Goal: Task Accomplishment & Management: Complete application form

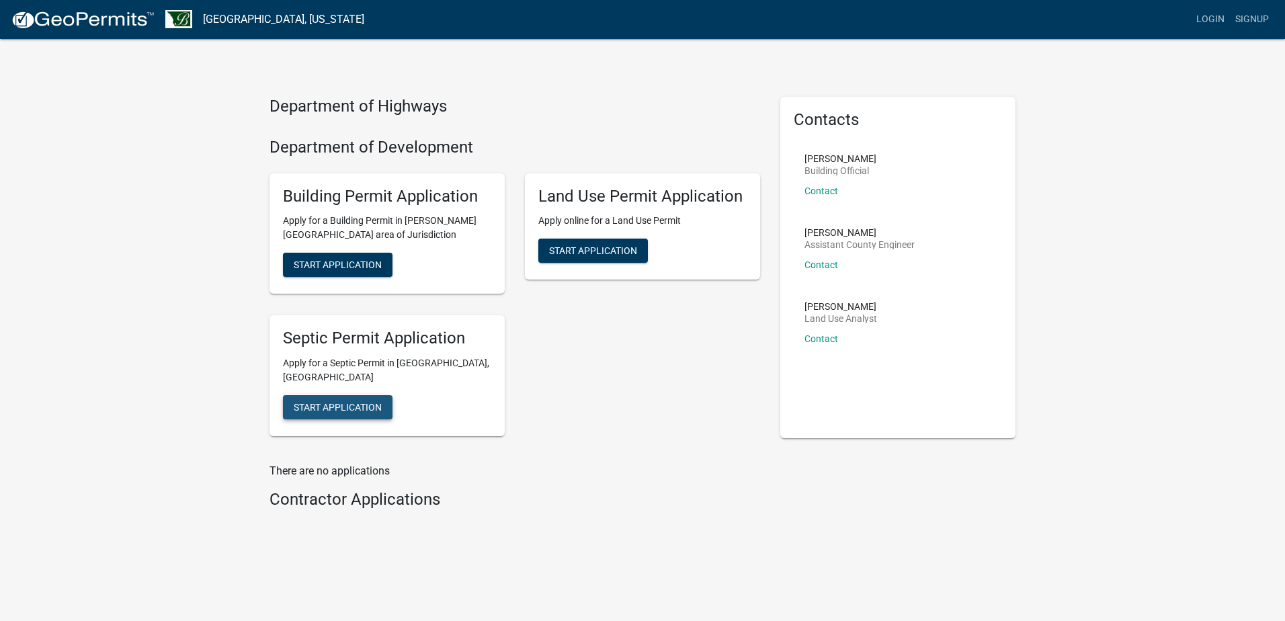
click at [330, 395] on button "Start Application" at bounding box center [338, 407] width 110 height 24
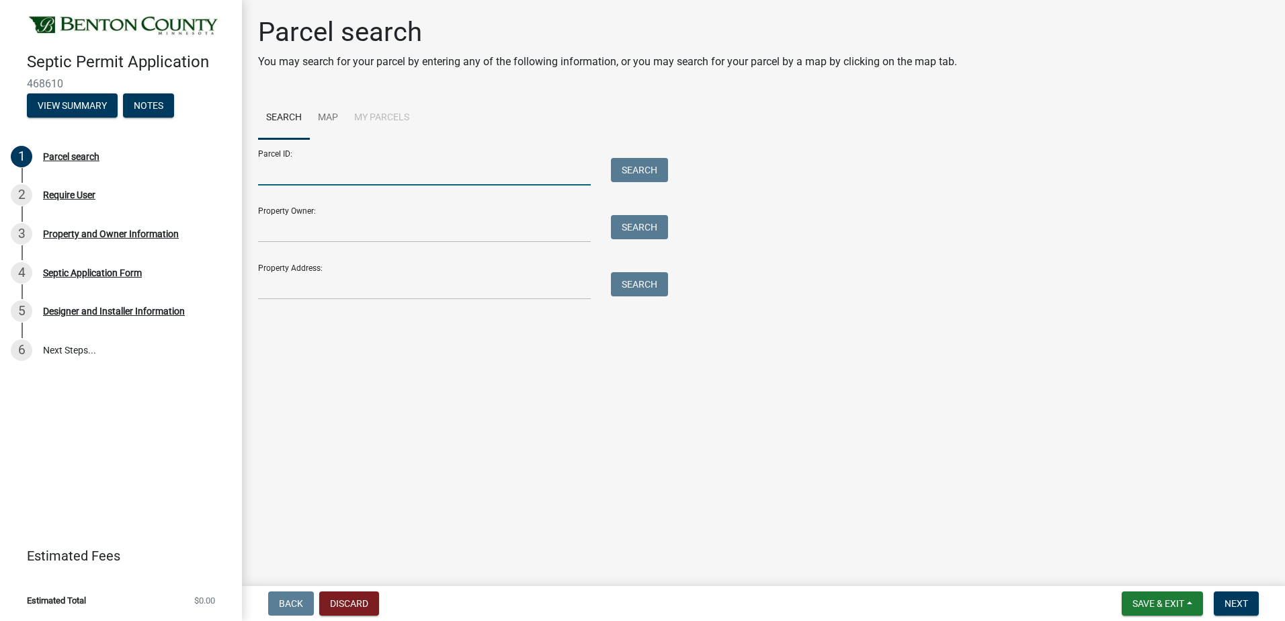
click at [281, 175] on input "Parcel ID:" at bounding box center [424, 172] width 333 height 28
type input "020024400"
click at [644, 175] on button "Search" at bounding box center [639, 170] width 57 height 24
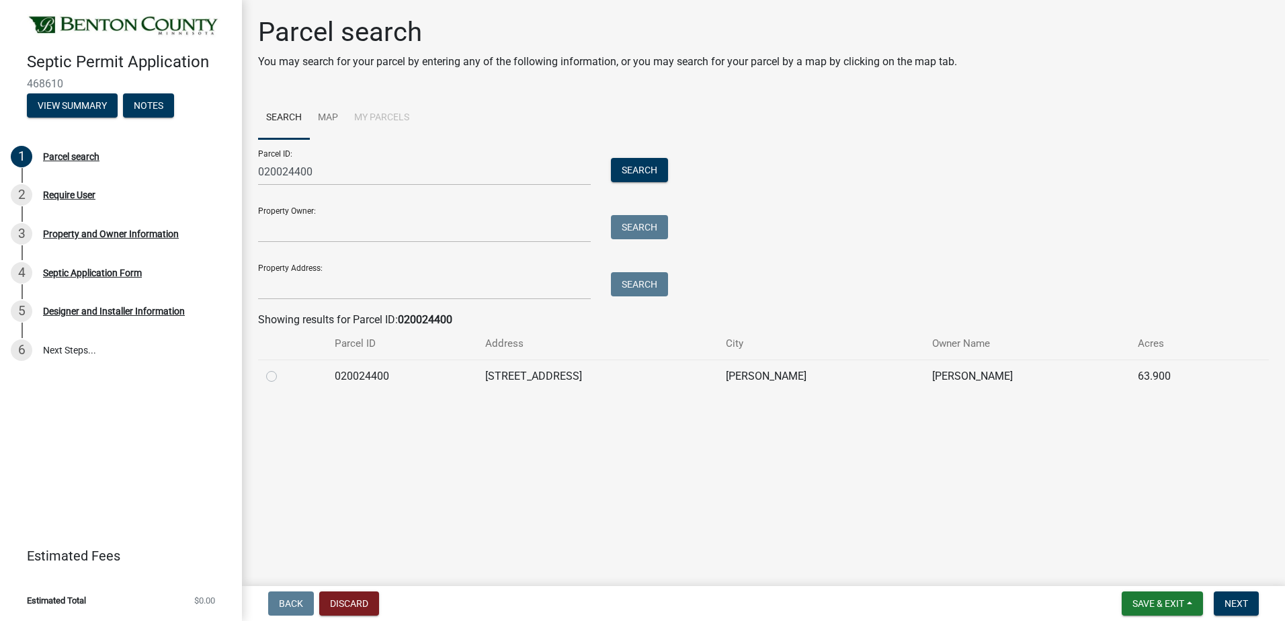
click at [282, 368] on label at bounding box center [282, 368] width 0 height 0
click at [282, 377] on input "radio" at bounding box center [286, 372] width 9 height 9
radio input "true"
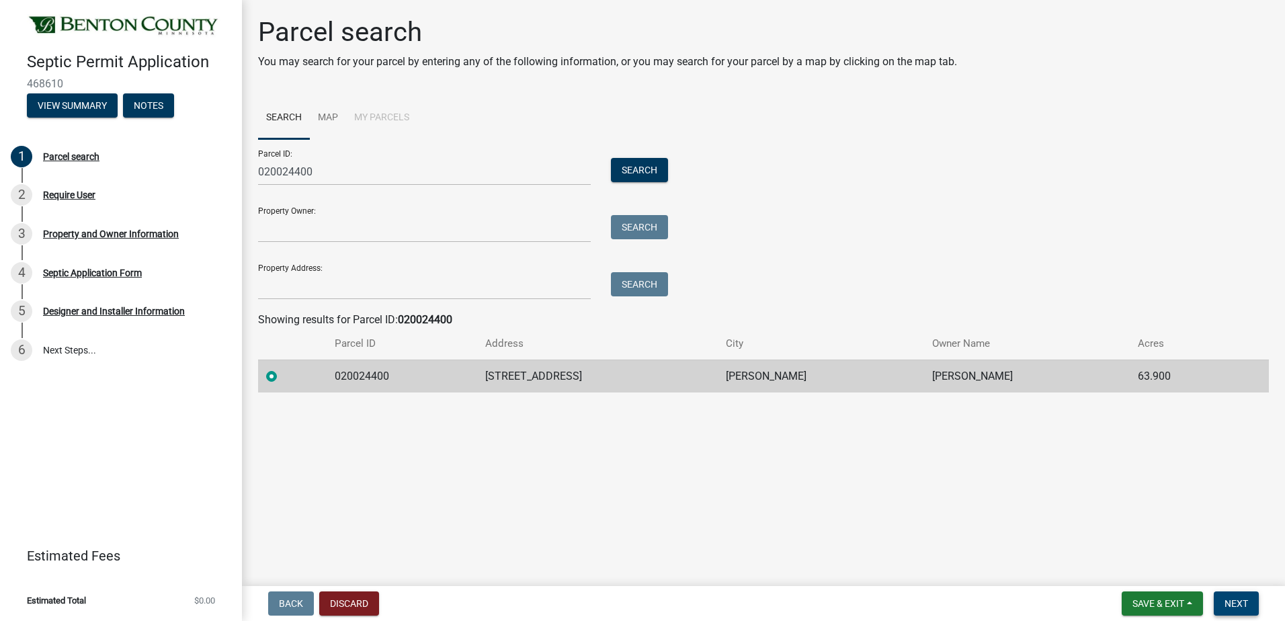
click at [1240, 599] on span "Next" at bounding box center [1236, 603] width 24 height 11
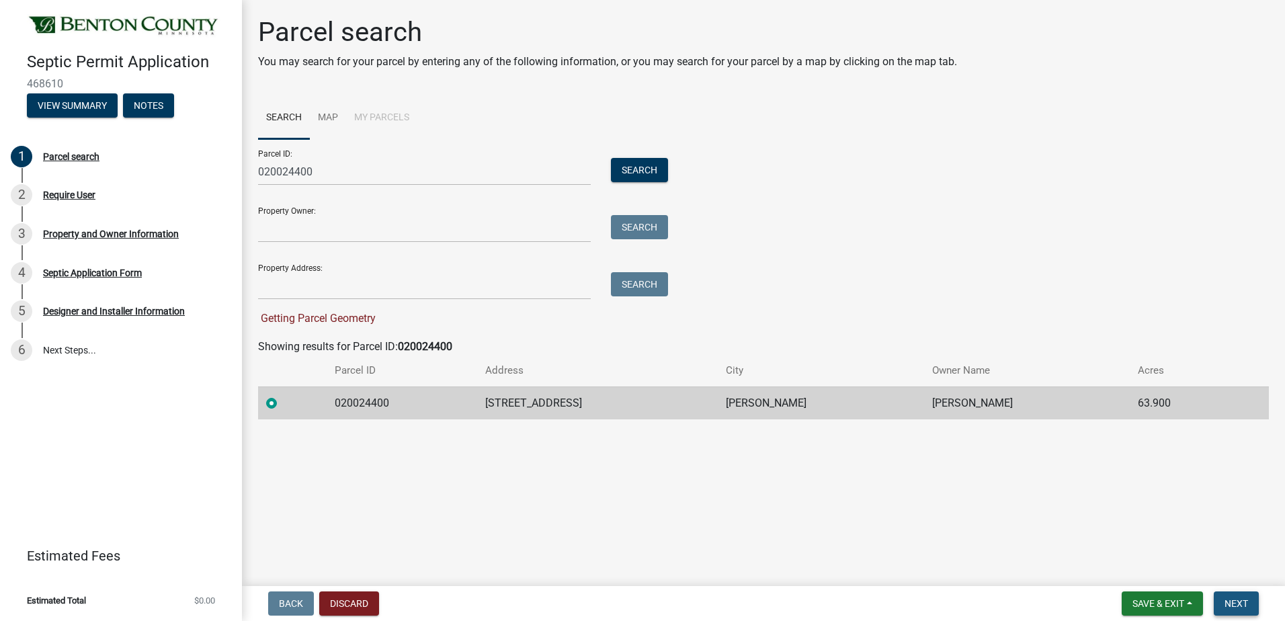
click at [1233, 598] on span "Next" at bounding box center [1236, 603] width 24 height 11
click at [363, 400] on td "020024400" at bounding box center [402, 402] width 151 height 33
click at [357, 320] on span "Getting Parcel Geometry" at bounding box center [317, 318] width 118 height 13
click at [290, 225] on input "Property Owner:" at bounding box center [424, 229] width 333 height 28
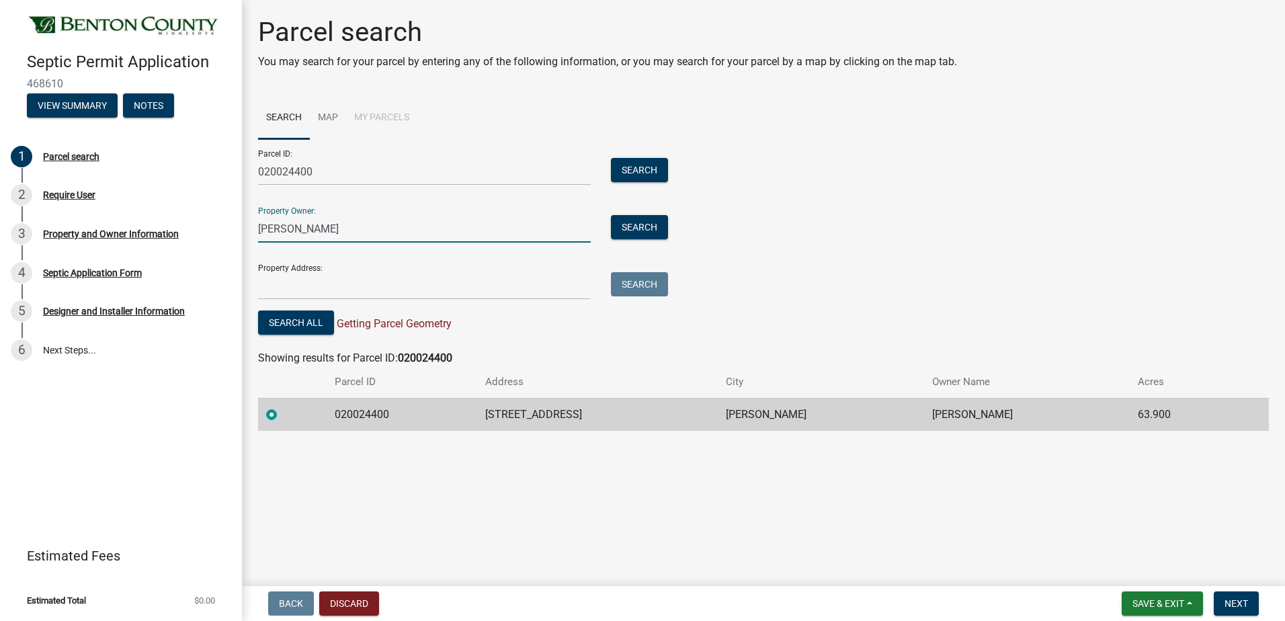
type input "[PERSON_NAME]"
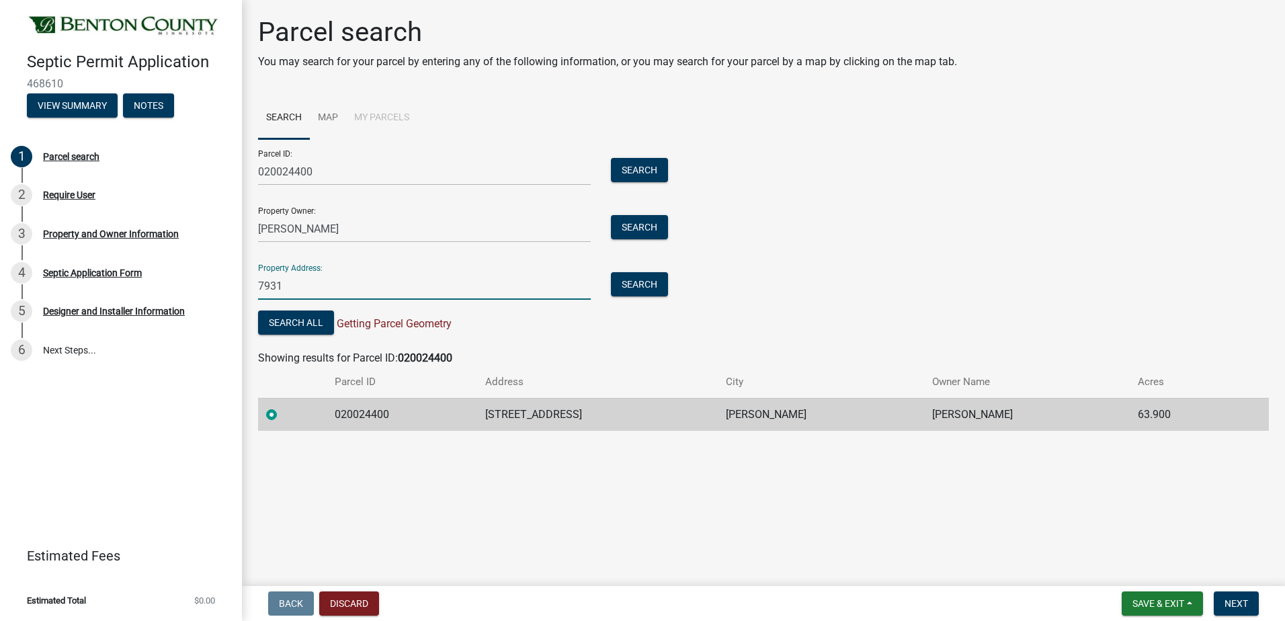
type input "[STREET_ADDRESS]"
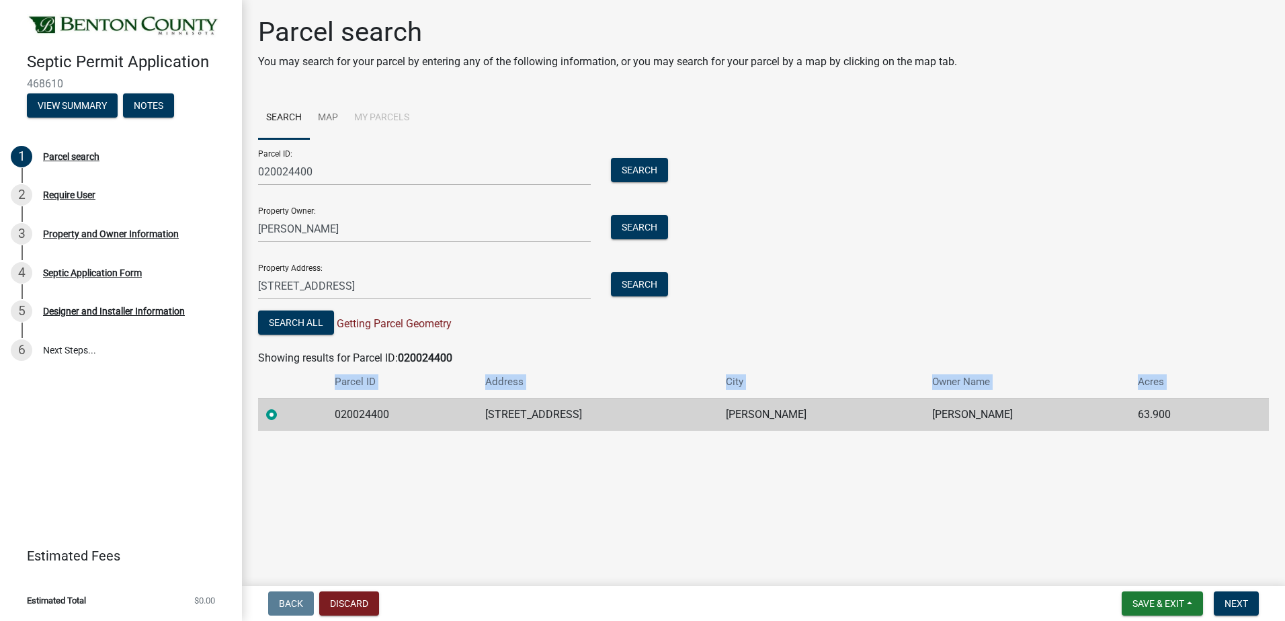
drag, startPoint x: 519, startPoint y: 475, endPoint x: 321, endPoint y: 415, distance: 207.2
click at [321, 415] on main "Parcel search You may search for your parcel by entering any of the following i…" at bounding box center [763, 290] width 1043 height 581
click at [321, 415] on td at bounding box center [292, 414] width 69 height 33
click at [282, 407] on label at bounding box center [282, 407] width 0 height 0
click at [282, 413] on input "radio" at bounding box center [286, 411] width 9 height 9
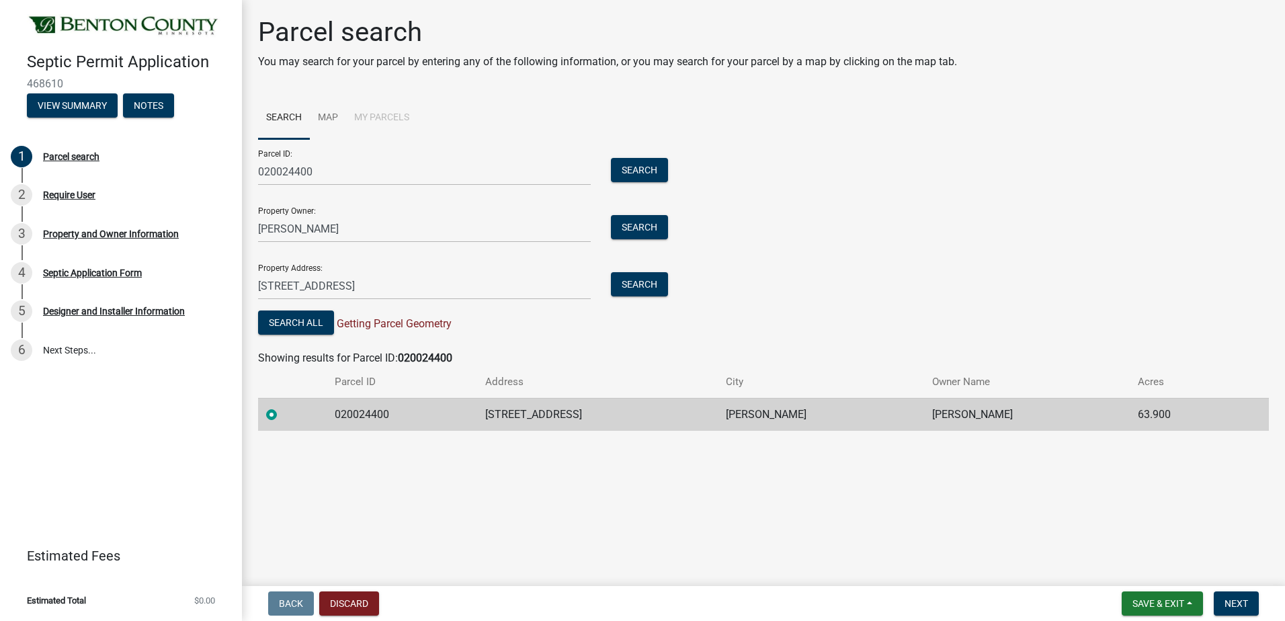
click at [282, 407] on label at bounding box center [282, 407] width 0 height 0
click at [282, 413] on input "radio" at bounding box center [286, 411] width 9 height 9
click at [1241, 606] on span "Next" at bounding box center [1236, 603] width 24 height 11
click at [650, 278] on button "Search" at bounding box center [639, 284] width 57 height 24
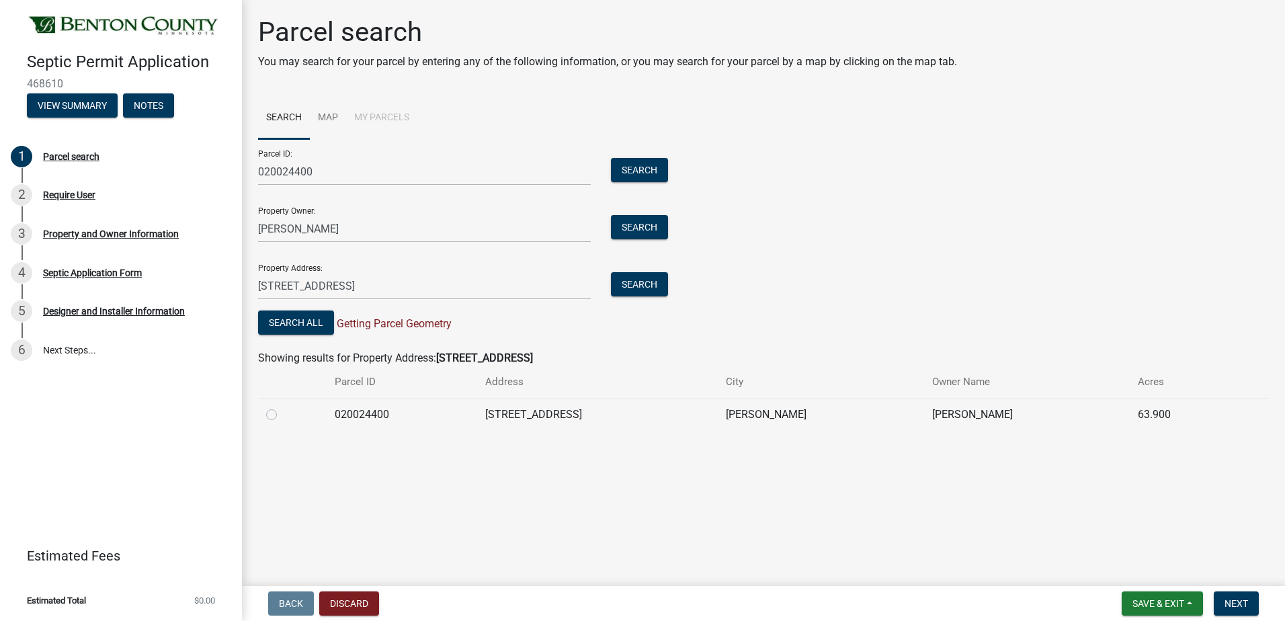
click at [282, 407] on label at bounding box center [282, 407] width 0 height 0
click at [282, 411] on input "radio" at bounding box center [286, 411] width 9 height 9
radio input "true"
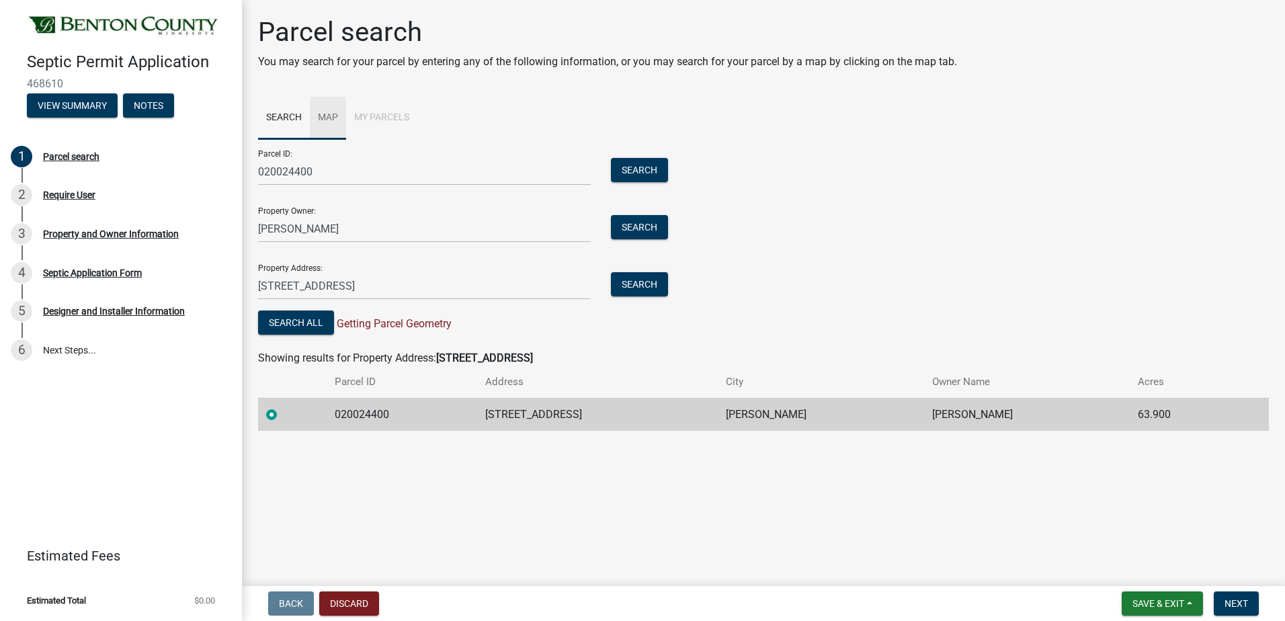
click at [322, 112] on link "Map" at bounding box center [328, 118] width 36 height 43
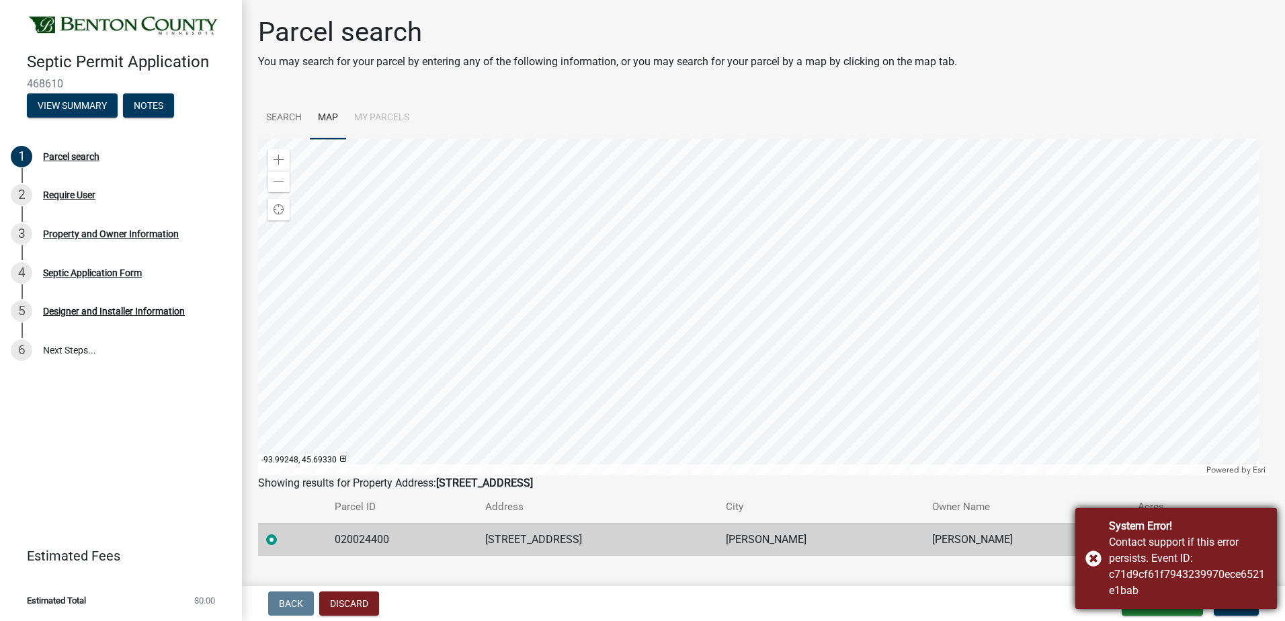
click at [1095, 550] on div "System Error! Contact support if this error persists. Event ID: c71d9cf61f79432…" at bounding box center [1176, 558] width 202 height 101
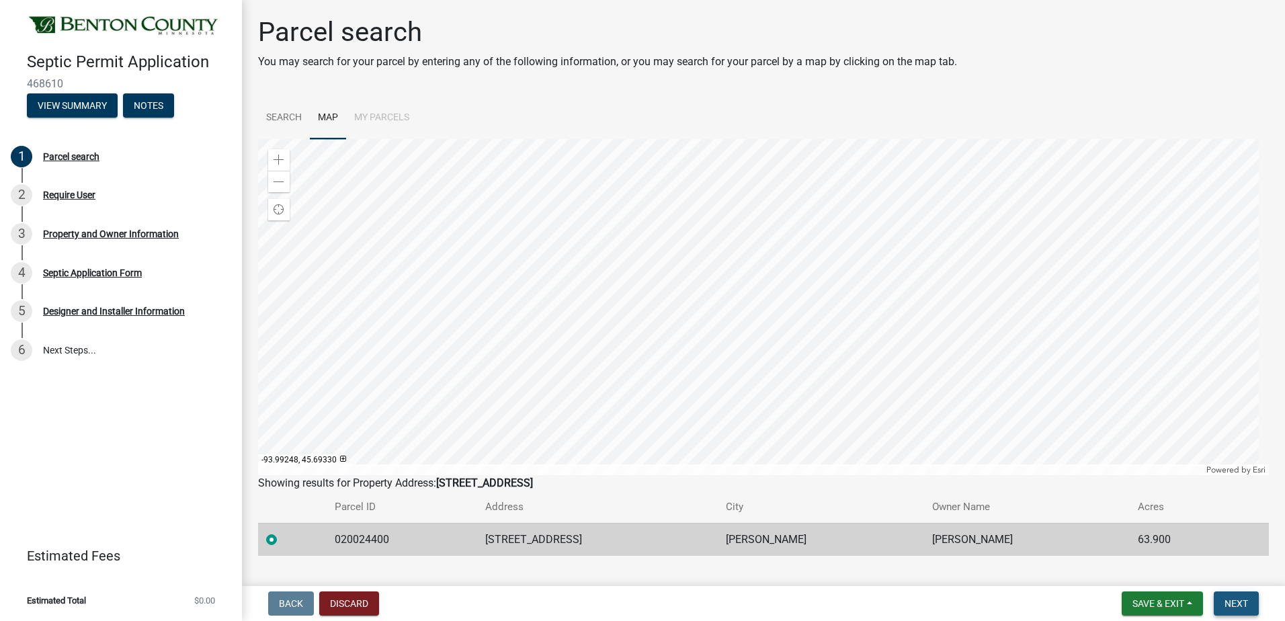
click at [1235, 599] on span "Next" at bounding box center [1236, 603] width 24 height 11
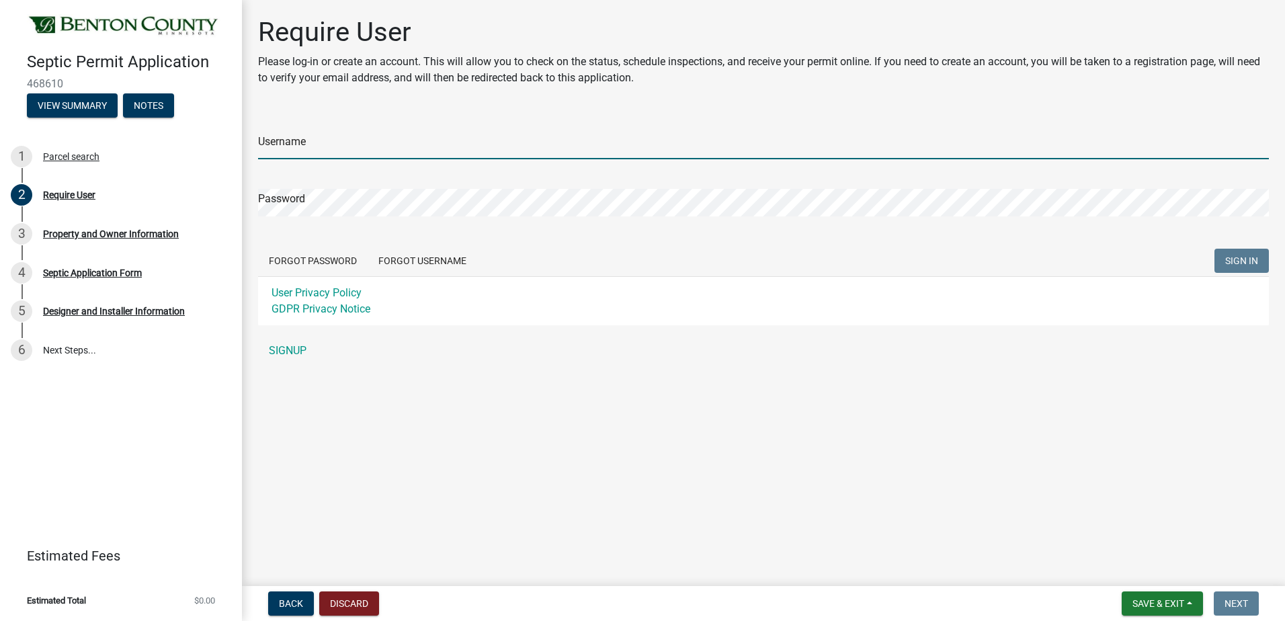
type input "Absolute Septic Inc"
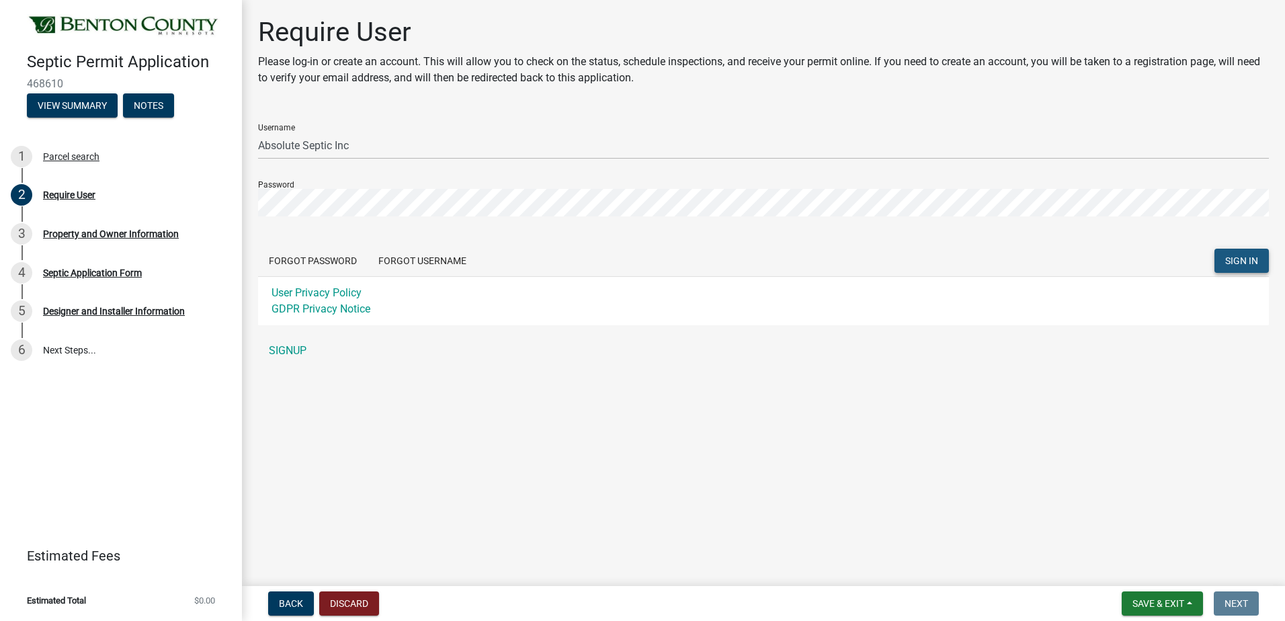
click at [1248, 253] on button "SIGN IN" at bounding box center [1241, 261] width 54 height 24
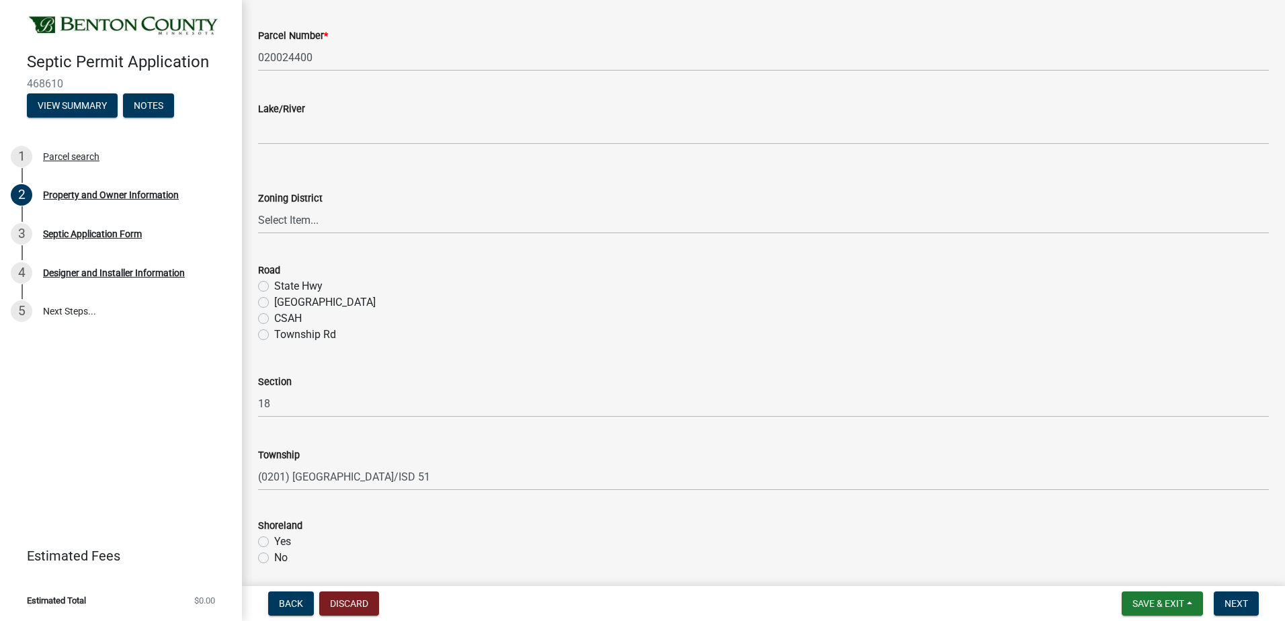
scroll to position [362, 0]
click at [274, 297] on label "[GEOGRAPHIC_DATA]" at bounding box center [324, 300] width 101 height 16
click at [274, 297] on input "[GEOGRAPHIC_DATA]" at bounding box center [278, 296] width 9 height 9
radio input "true"
click at [274, 556] on label "No" at bounding box center [280, 555] width 13 height 16
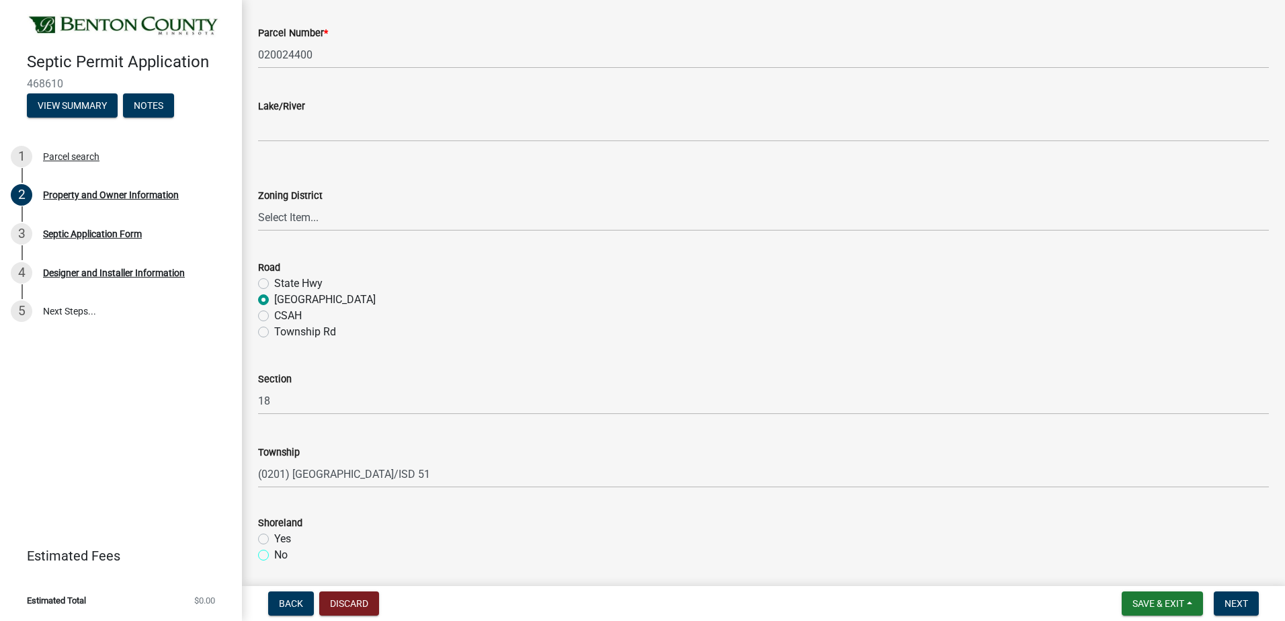
click at [274, 556] on input "No" at bounding box center [278, 551] width 9 height 9
radio input "true"
click at [274, 531] on input "Yes" at bounding box center [278, 535] width 9 height 9
radio input "true"
click at [274, 547] on input "No" at bounding box center [278, 551] width 9 height 9
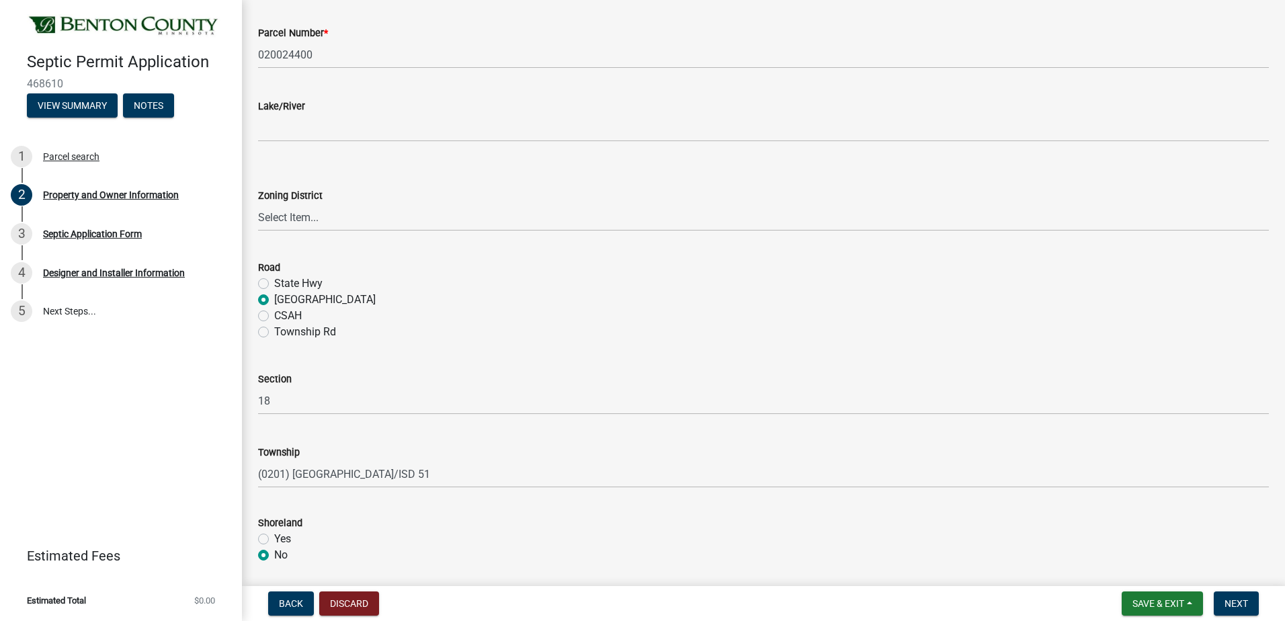
radio input "true"
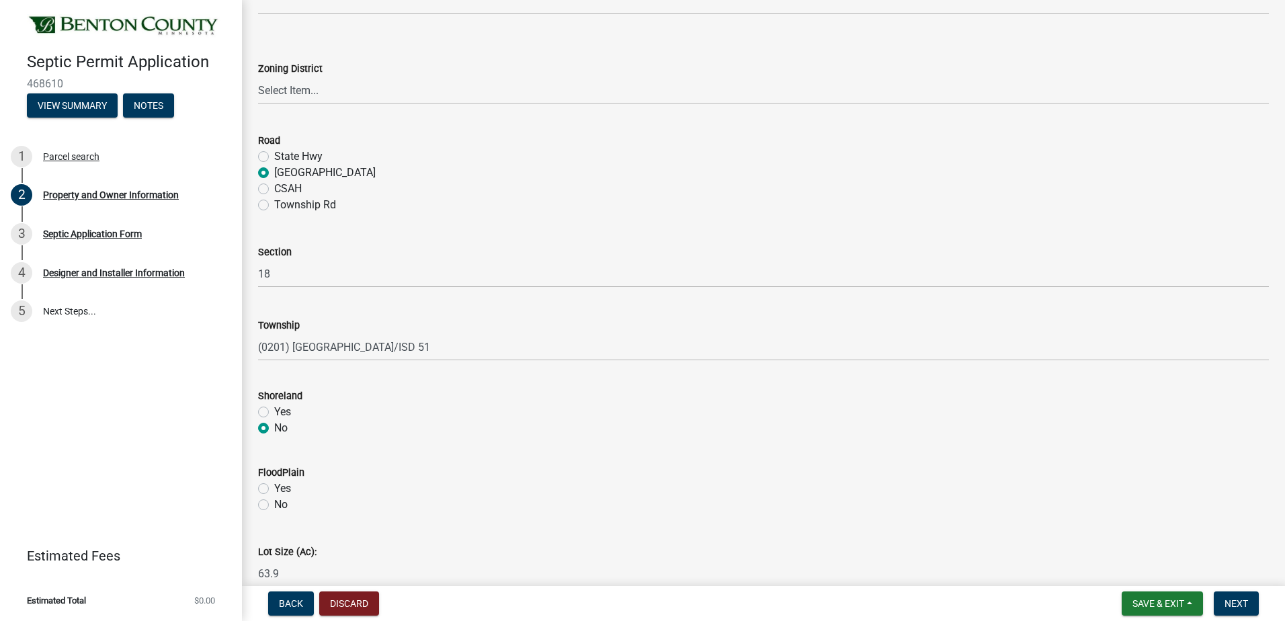
scroll to position [559, 0]
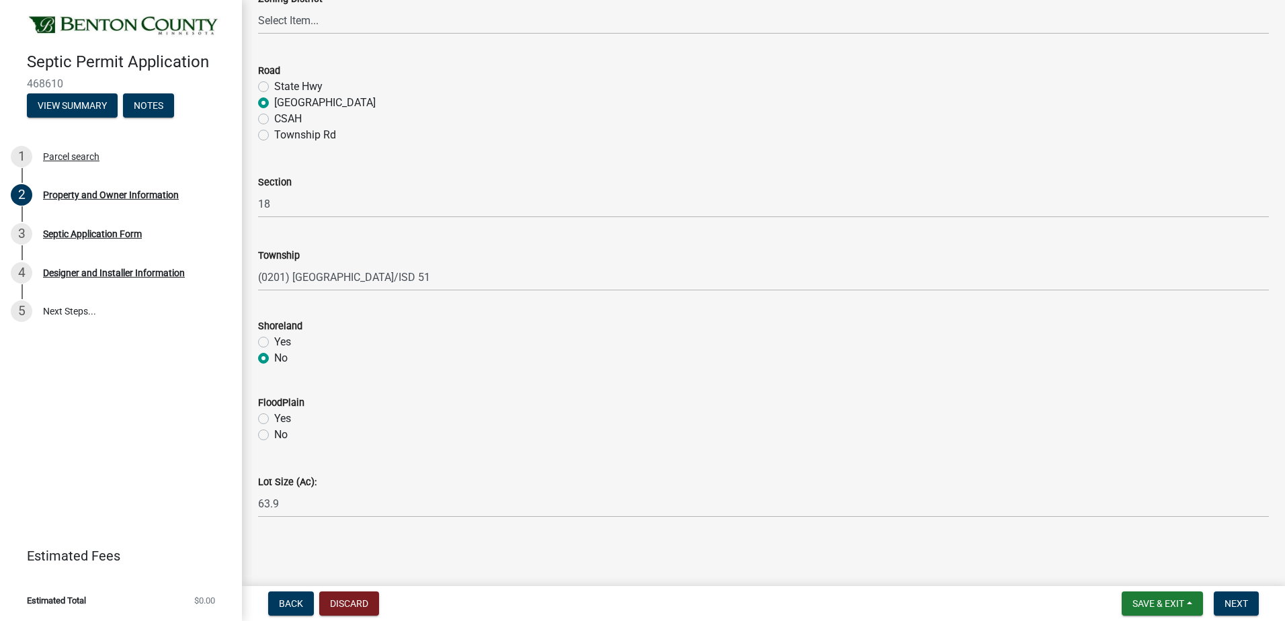
click at [274, 437] on label "No" at bounding box center [280, 435] width 13 height 16
click at [274, 435] on input "No" at bounding box center [278, 431] width 9 height 9
radio input "true"
click at [1238, 601] on span "Next" at bounding box center [1236, 603] width 24 height 11
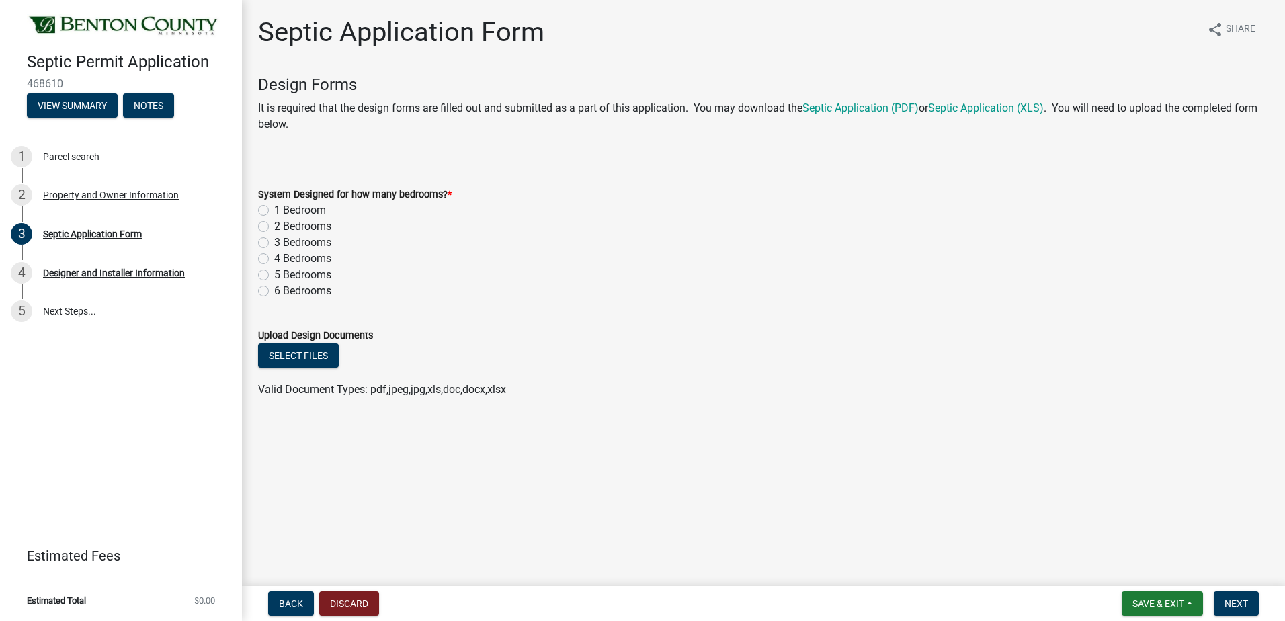
click at [274, 240] on label "3 Bedrooms" at bounding box center [302, 243] width 57 height 16
click at [274, 240] on input "3 Bedrooms" at bounding box center [278, 239] width 9 height 9
radio input "true"
click at [311, 361] on button "Select files" at bounding box center [298, 355] width 81 height 24
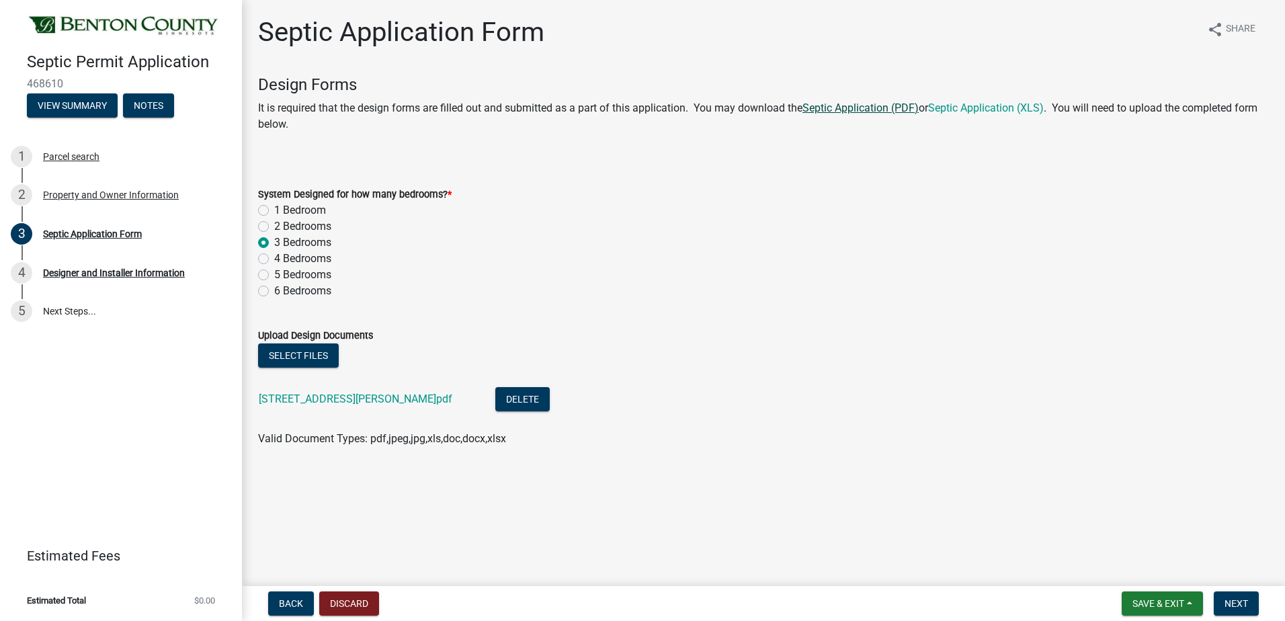
click at [863, 108] on link "Septic Application (PDF)" at bounding box center [860, 107] width 116 height 13
click at [1237, 604] on span "Next" at bounding box center [1236, 603] width 24 height 11
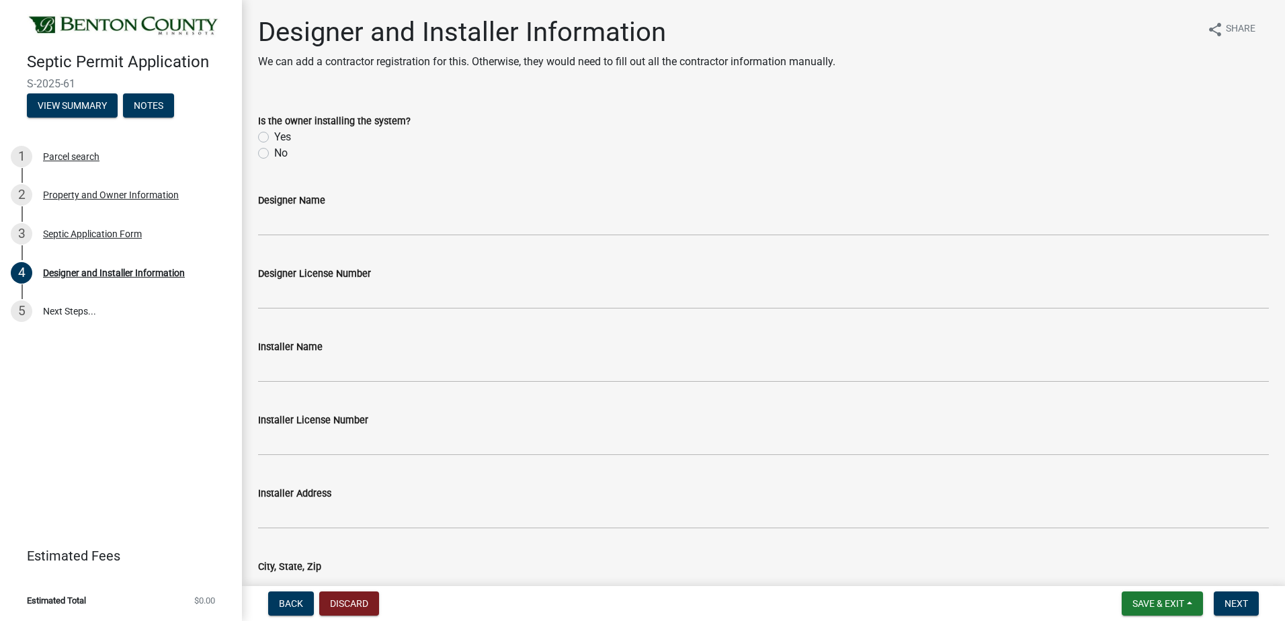
click at [274, 150] on label "No" at bounding box center [280, 153] width 13 height 16
click at [274, 150] on input "No" at bounding box center [278, 149] width 9 height 9
radio input "true"
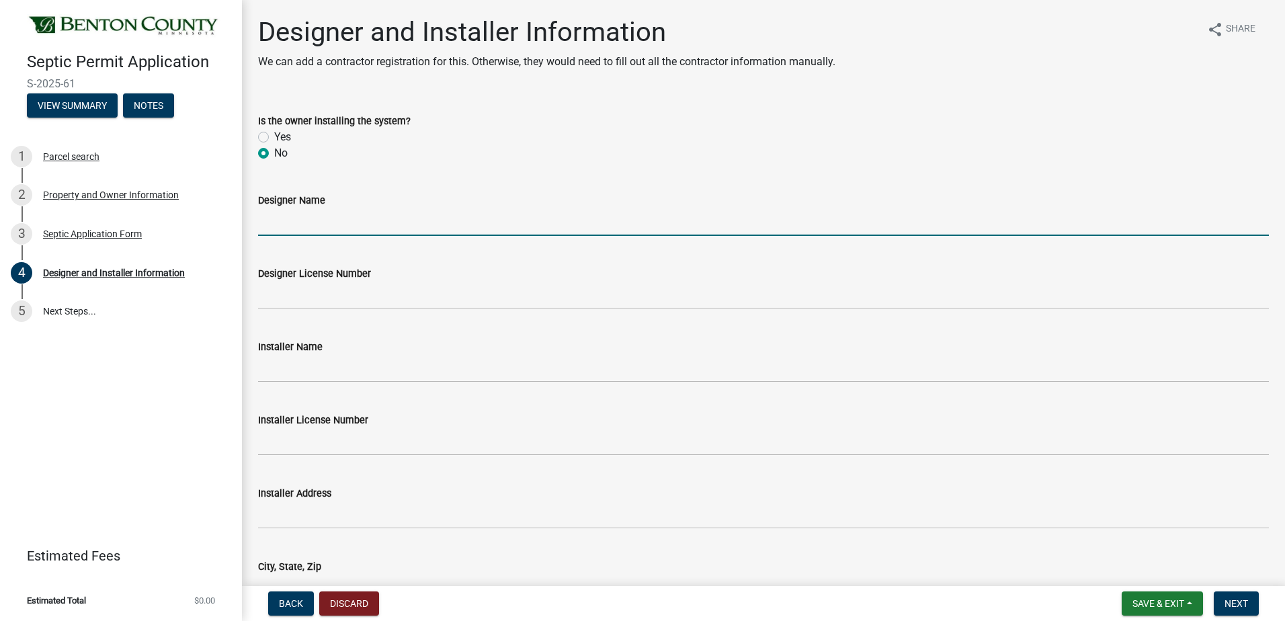
click at [284, 229] on input "Designer Name" at bounding box center [763, 222] width 1011 height 28
type input "[PERSON_NAME] Absolute Septic Inc"
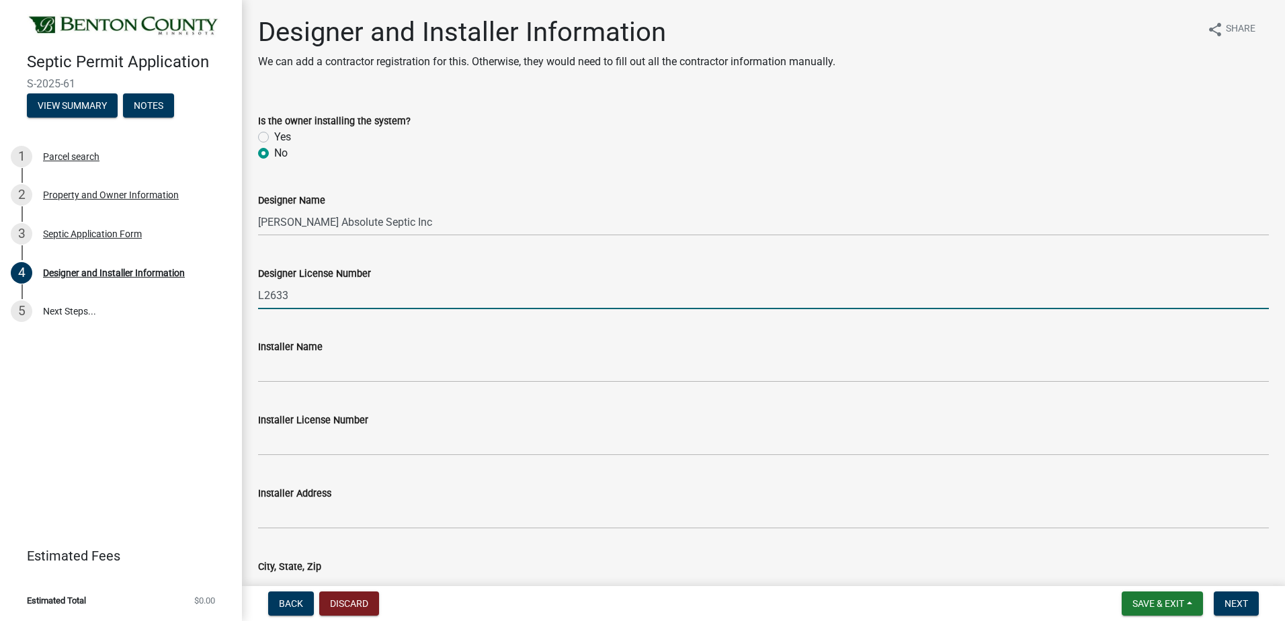
type input "L2633"
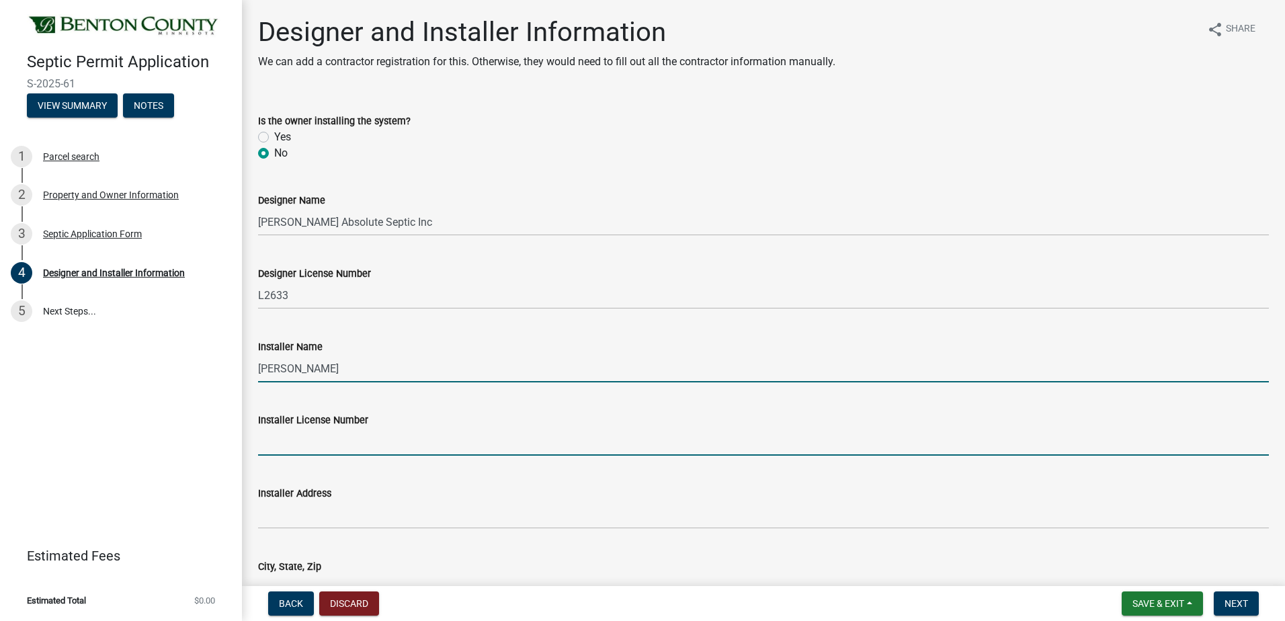
click at [353, 376] on input "[PERSON_NAME]" at bounding box center [763, 369] width 1011 height 28
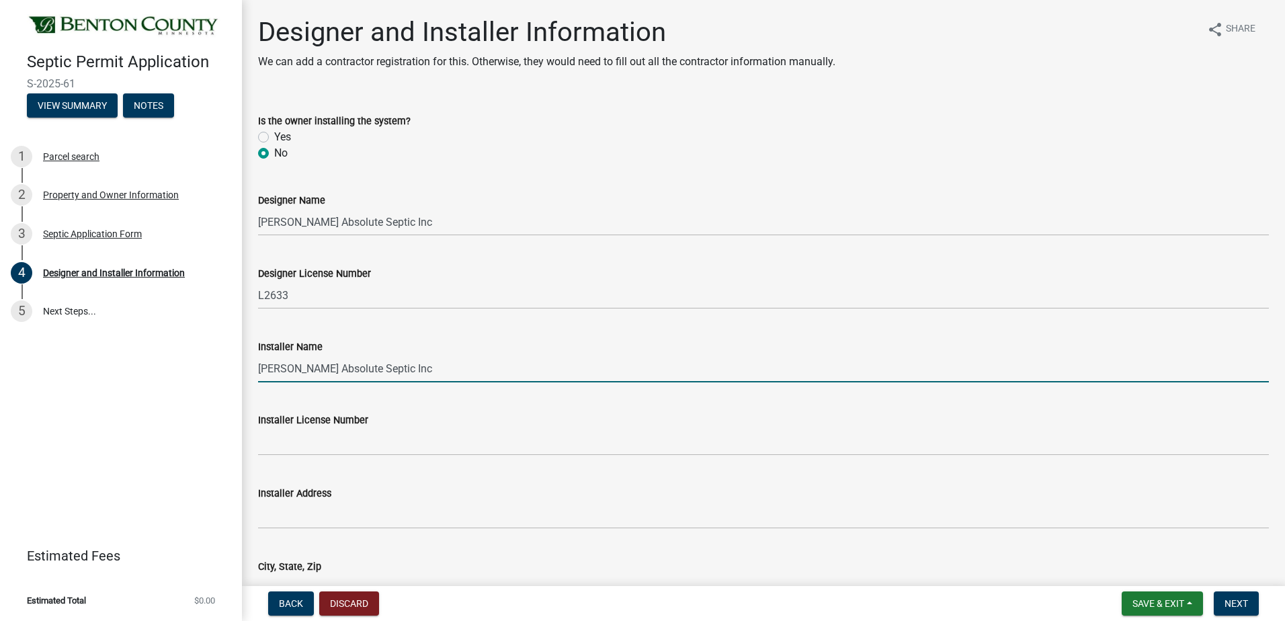
type input "[PERSON_NAME] Absolute Septic Inc"
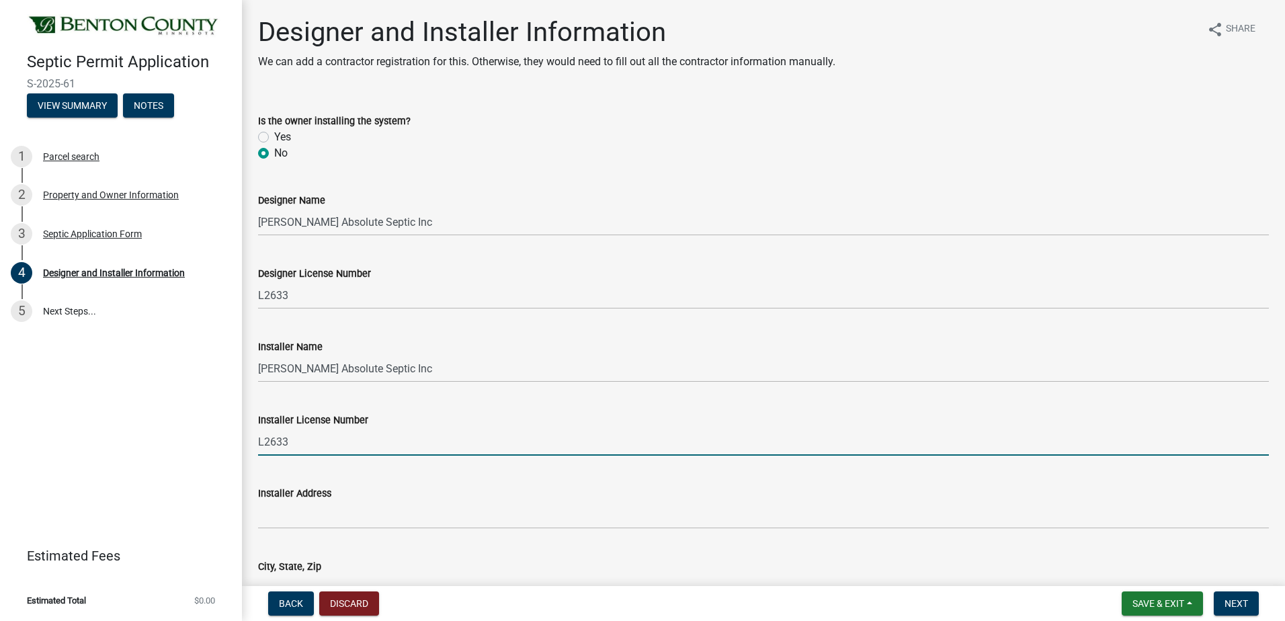
type input "L2633"
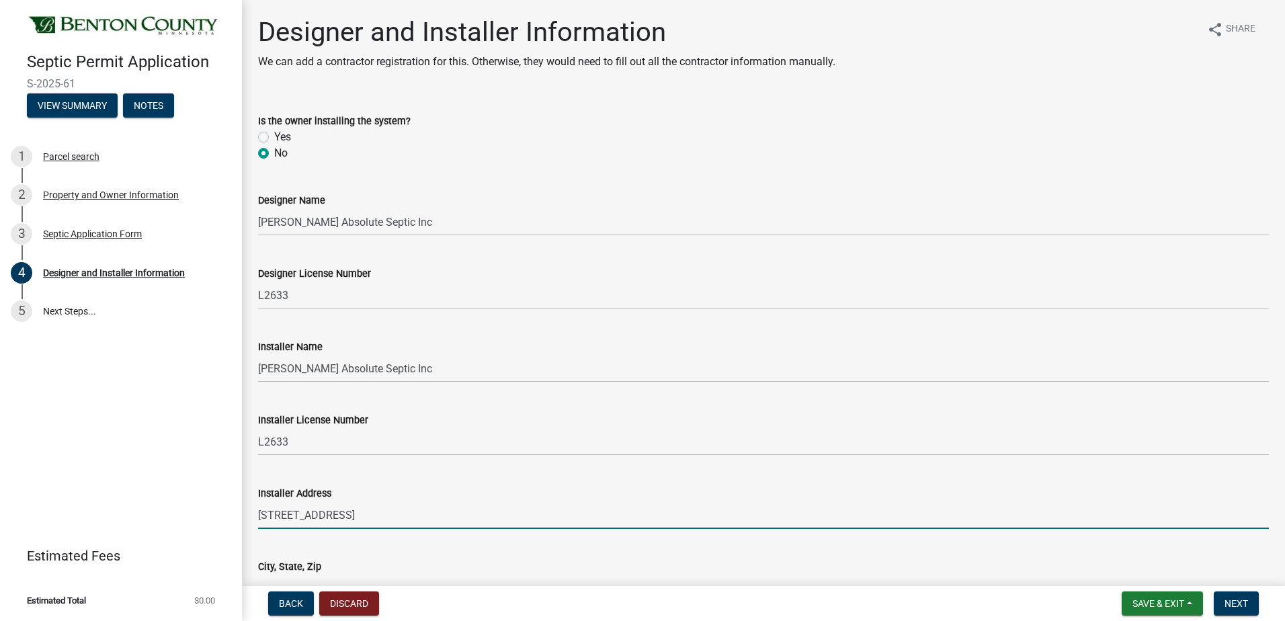
type input "[STREET_ADDRESS]"
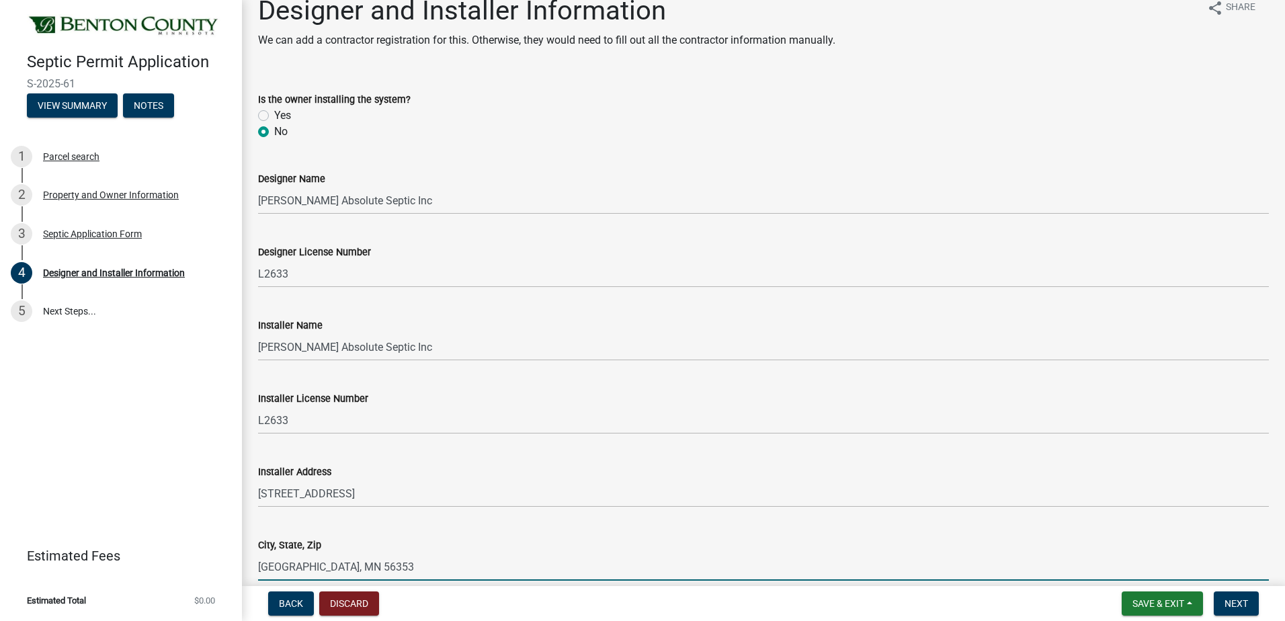
type input "[GEOGRAPHIC_DATA], MN 56353"
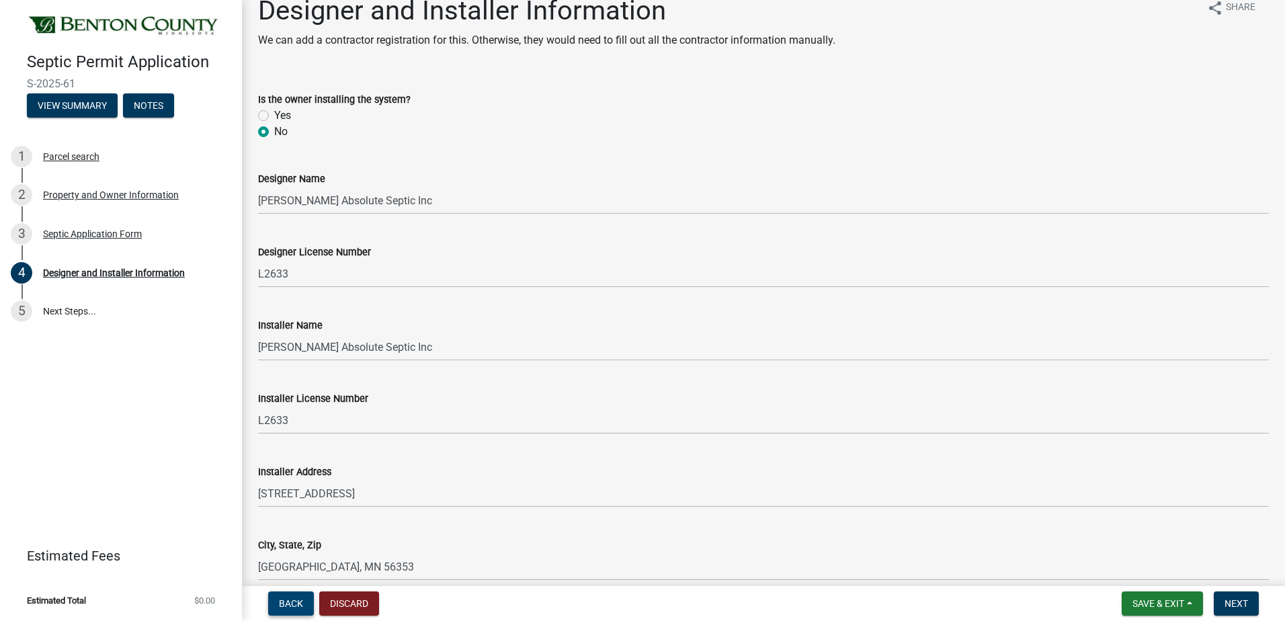
scroll to position [85, 0]
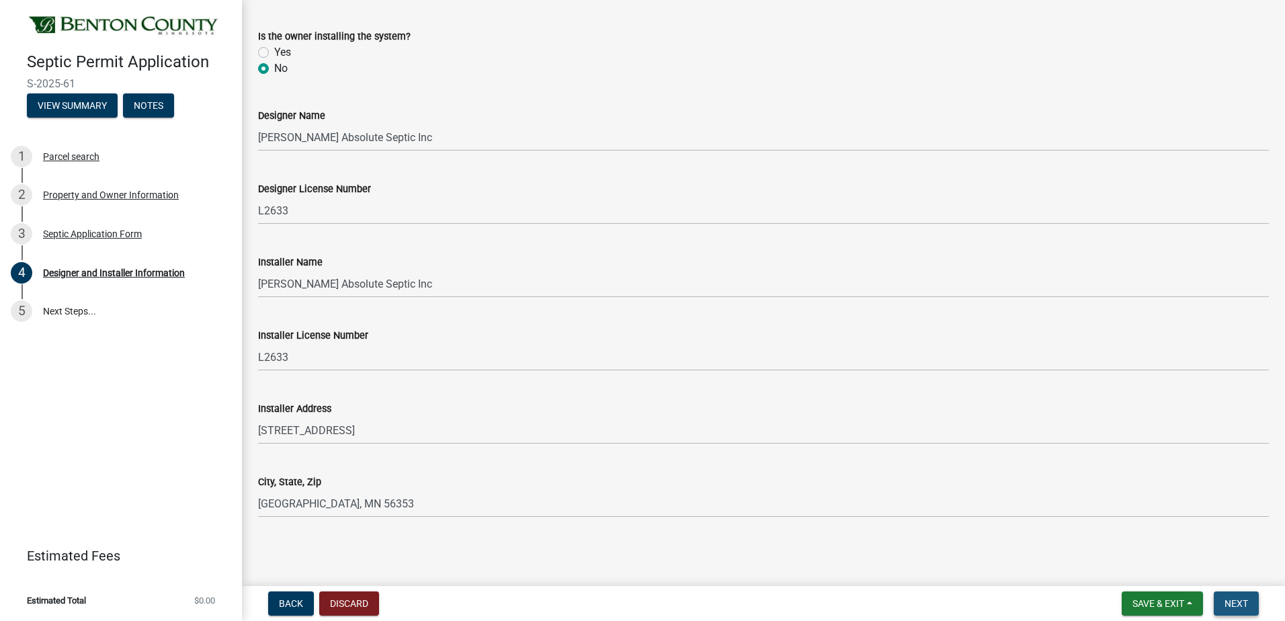
click at [1240, 601] on span "Next" at bounding box center [1236, 603] width 24 height 11
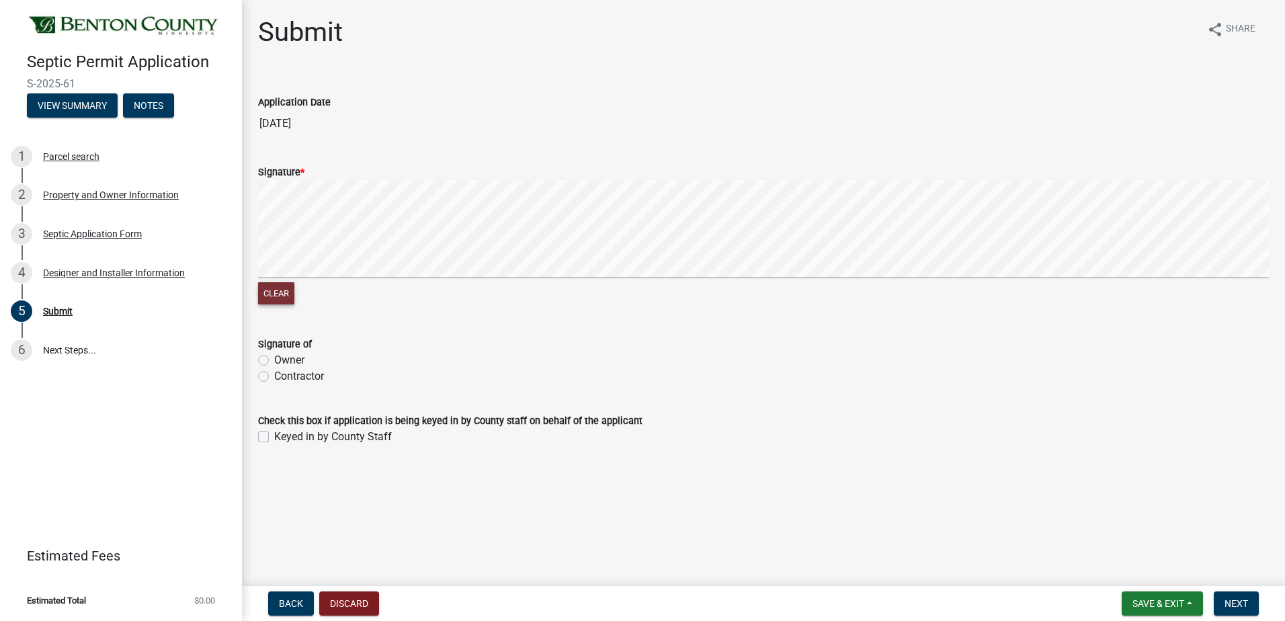
click at [278, 290] on button "Clear" at bounding box center [276, 293] width 36 height 22
click at [274, 378] on label "Contractor" at bounding box center [299, 376] width 50 height 16
click at [274, 377] on input "Contractor" at bounding box center [278, 372] width 9 height 9
radio input "true"
click at [1225, 600] on span "Next" at bounding box center [1236, 603] width 24 height 11
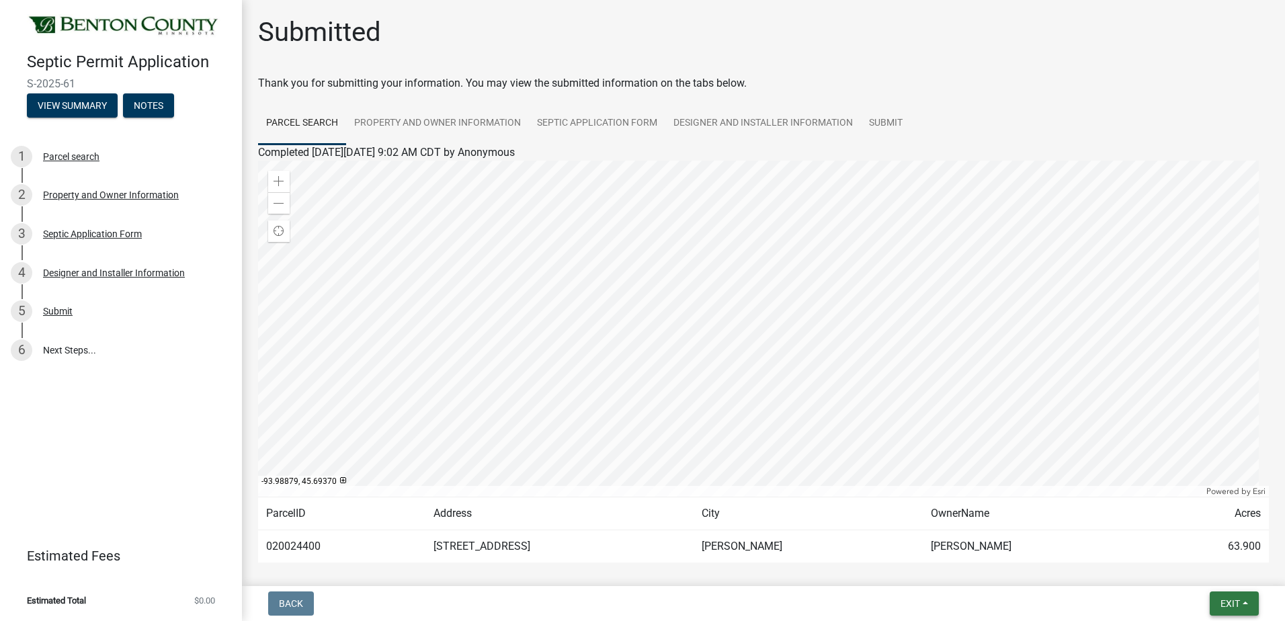
click at [1243, 606] on button "Exit" at bounding box center [1233, 603] width 49 height 24
click at [1080, 601] on div "Back Exit Save Save & Exit" at bounding box center [763, 603] width 1021 height 24
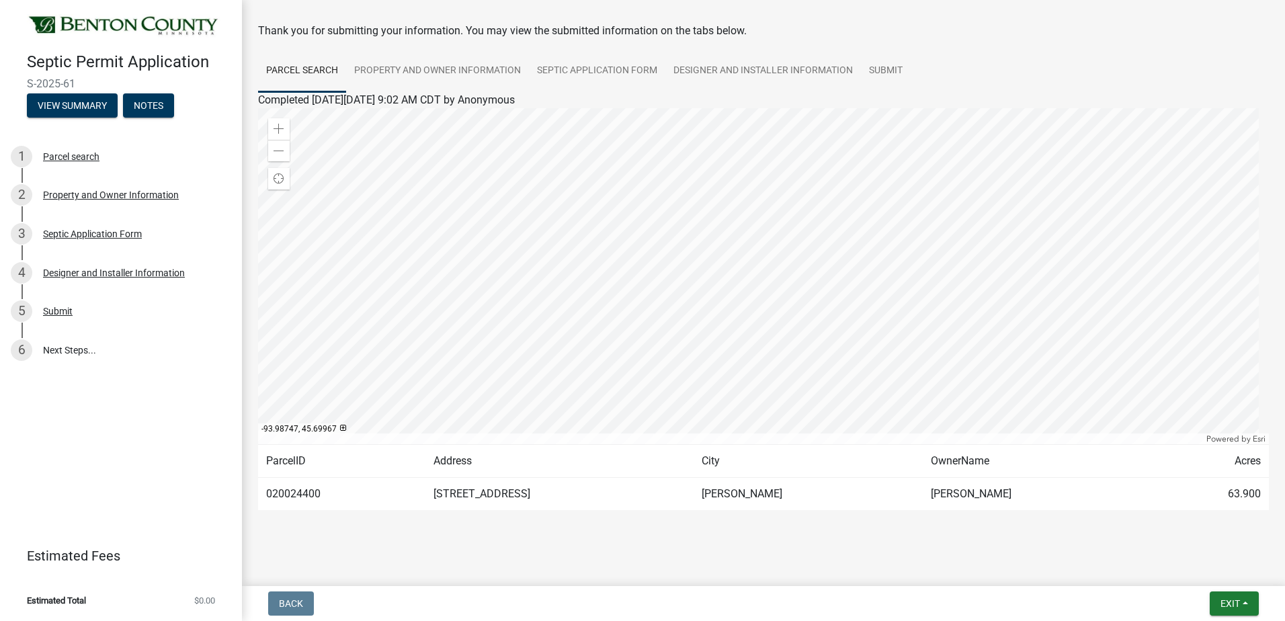
scroll to position [61, 0]
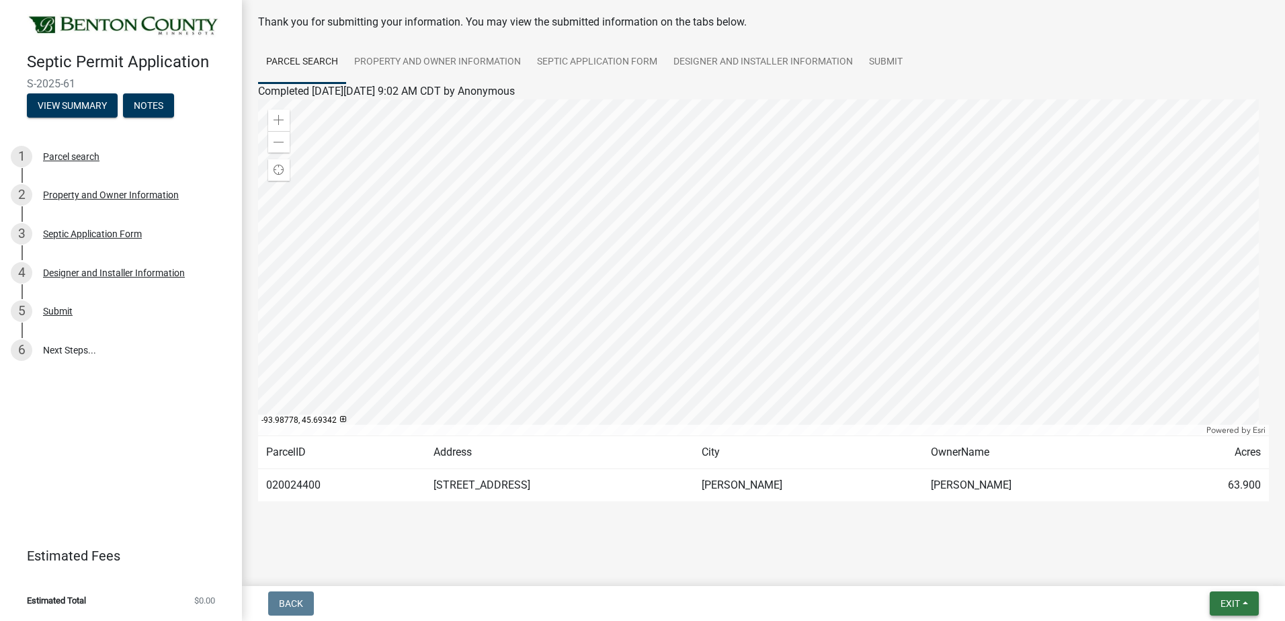
click at [1244, 603] on button "Exit" at bounding box center [1233, 603] width 49 height 24
click at [1187, 574] on button "Save & Exit" at bounding box center [1205, 568] width 108 height 32
